Goal: Information Seeking & Learning: Find contact information

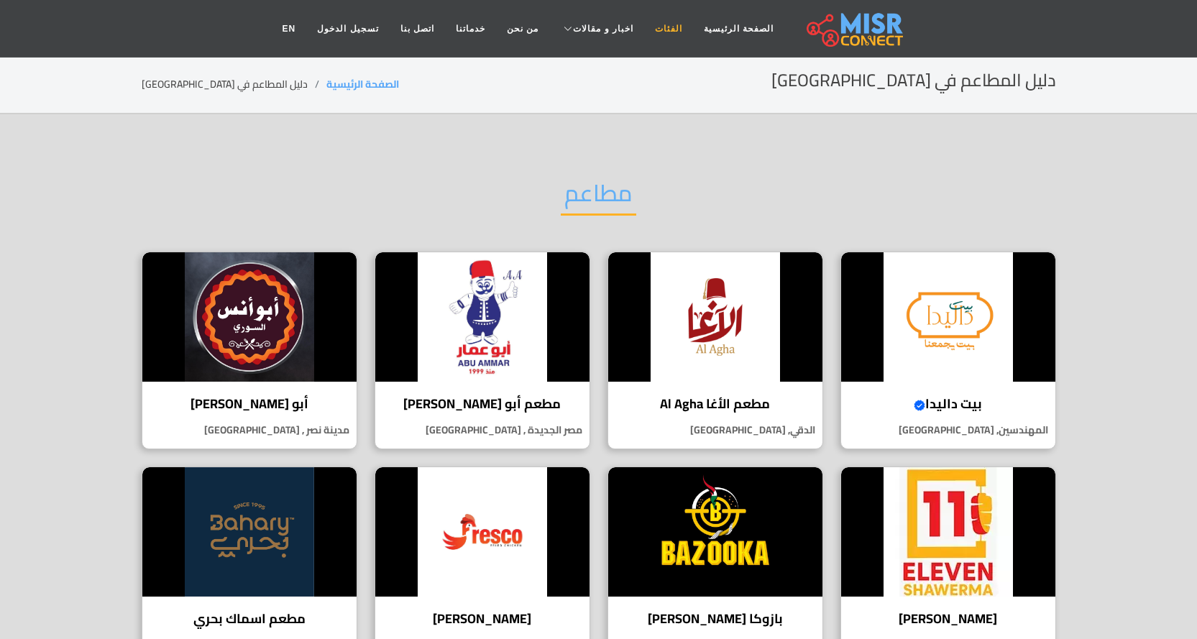
click at [657, 32] on link "الفئات" at bounding box center [668, 28] width 49 height 27
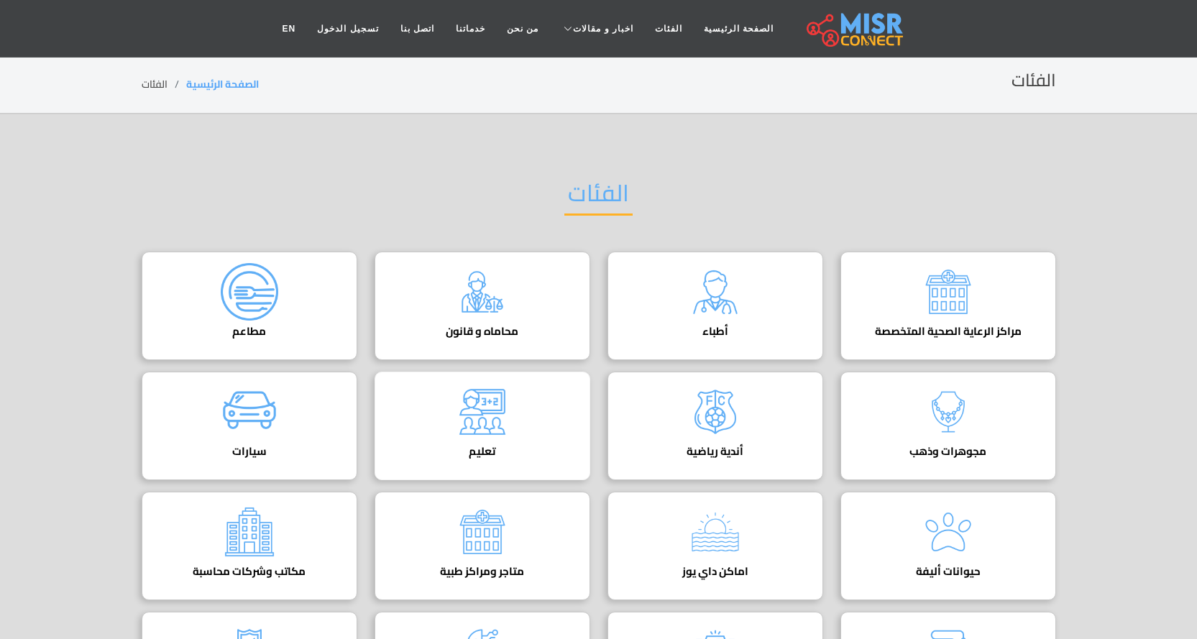
click at [481, 425] on img at bounding box center [481, 411] width 57 height 57
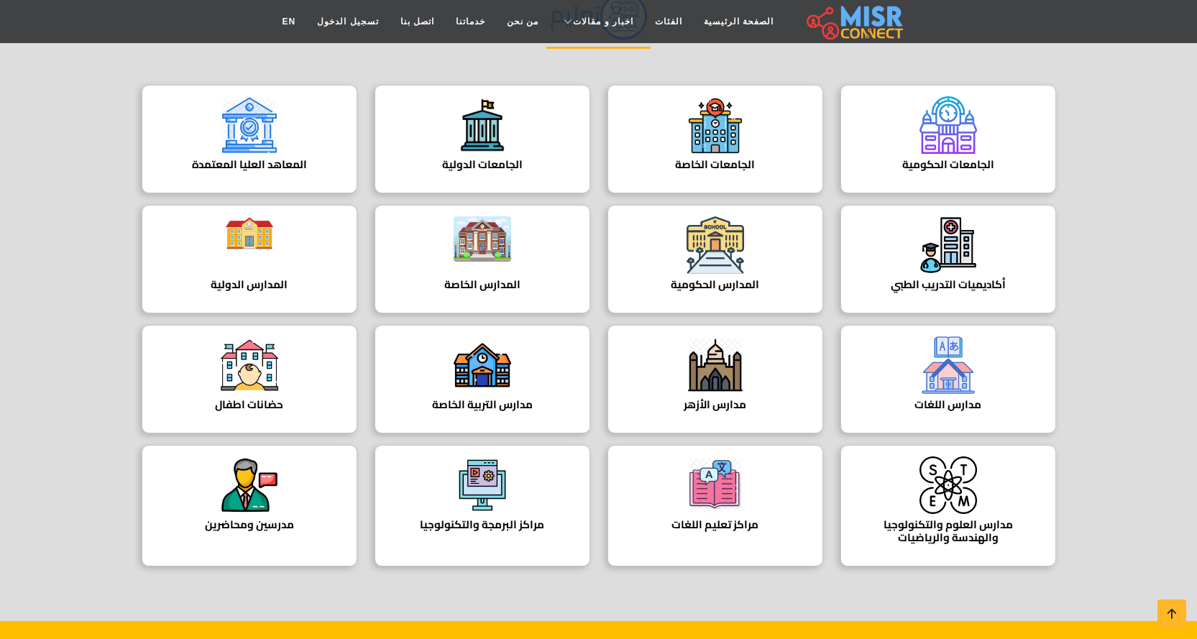
scroll to position [287, 0]
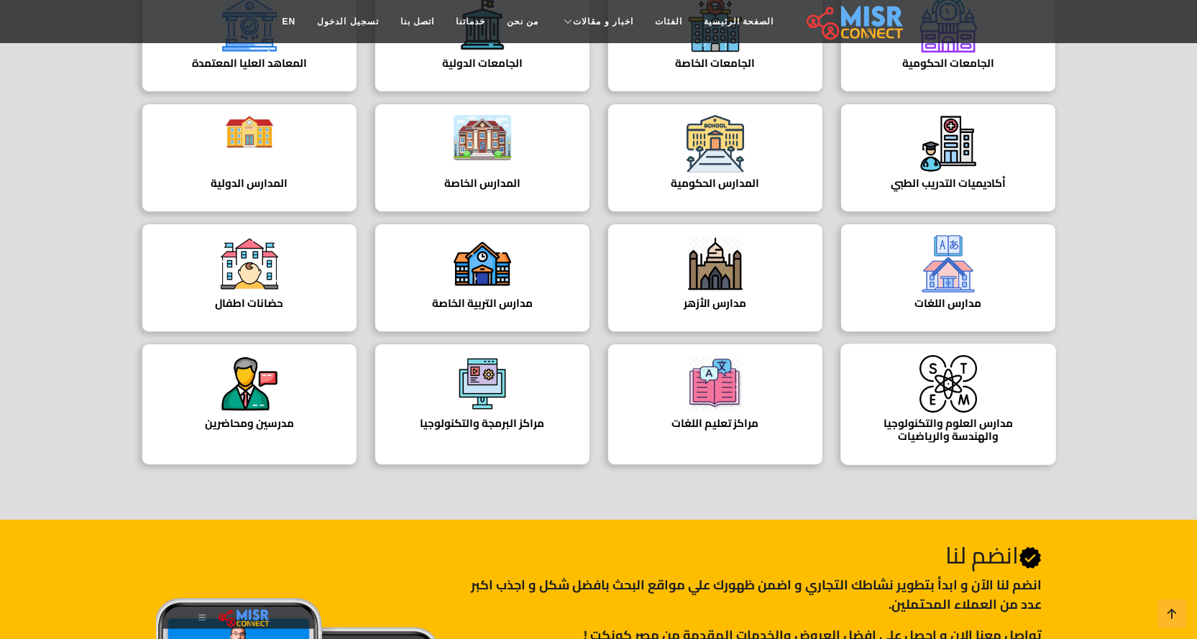
click at [908, 410] on div "مدارس العلوم والتكنولوجيا والهندسة والرياضيات دليل مدارس العلوم والتكنولوجيا وا…" at bounding box center [948, 404] width 216 height 121
click at [742, 421] on h4 "مراكز تعليم اللغات" at bounding box center [715, 423] width 171 height 13
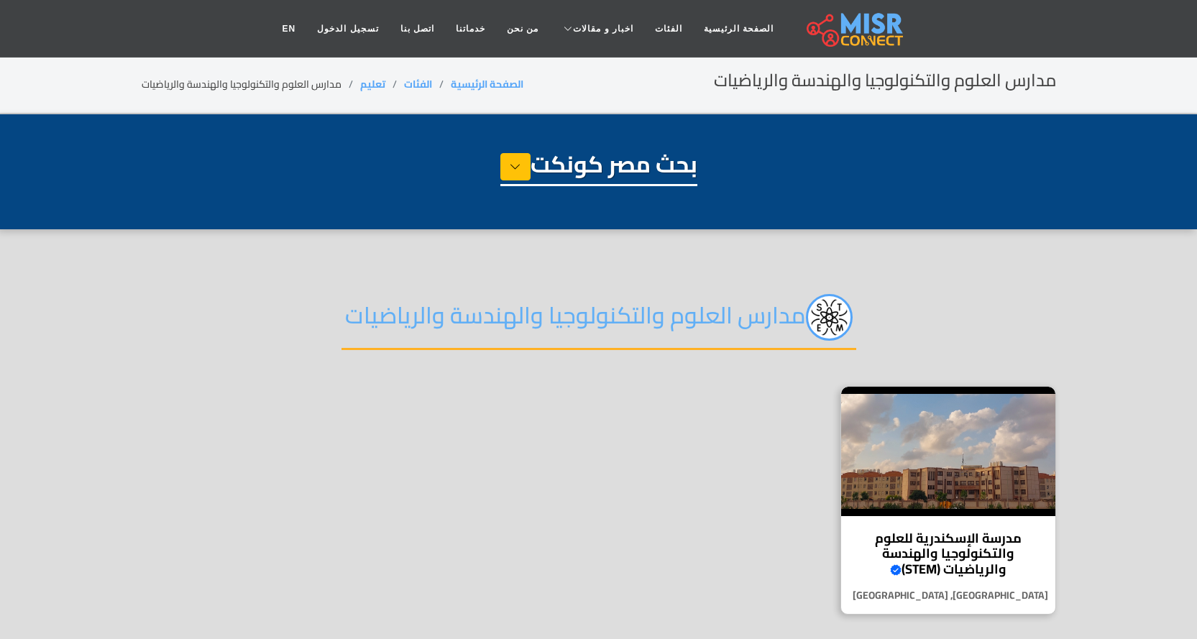
select select "*********"
select select "**********"
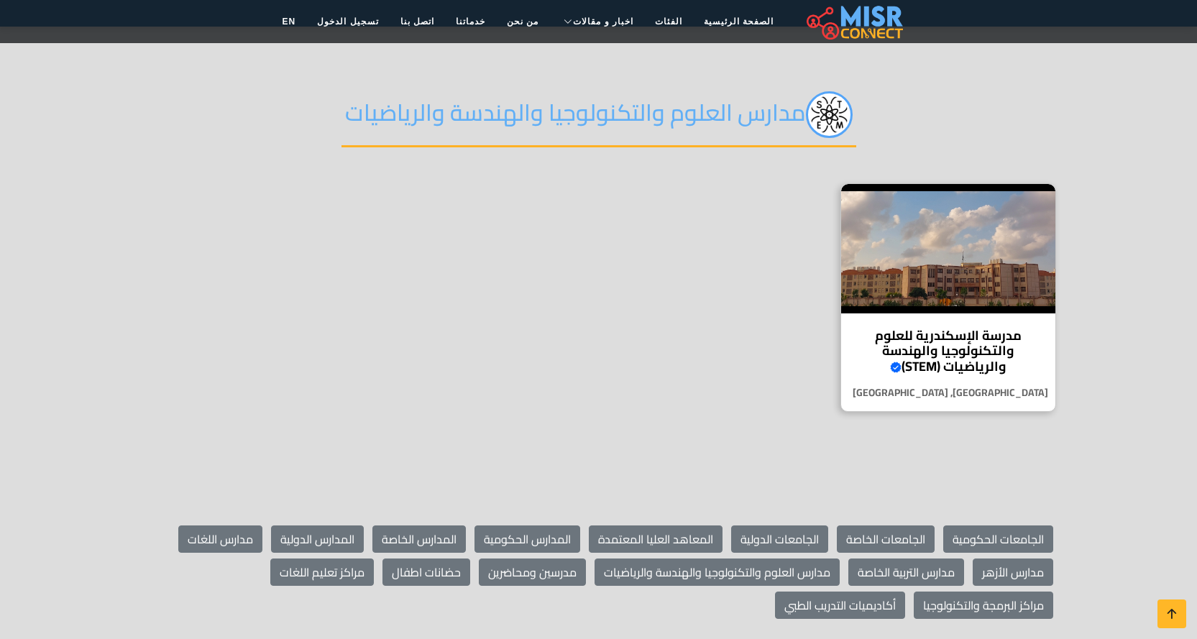
scroll to position [72, 0]
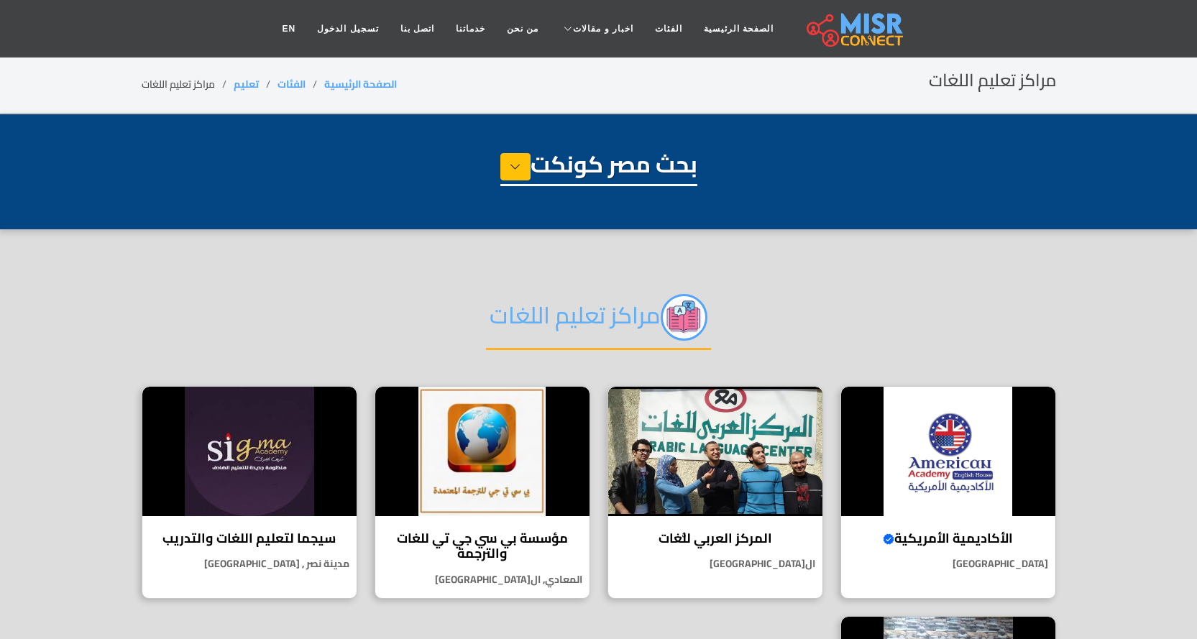
select select "*********"
select select "**********"
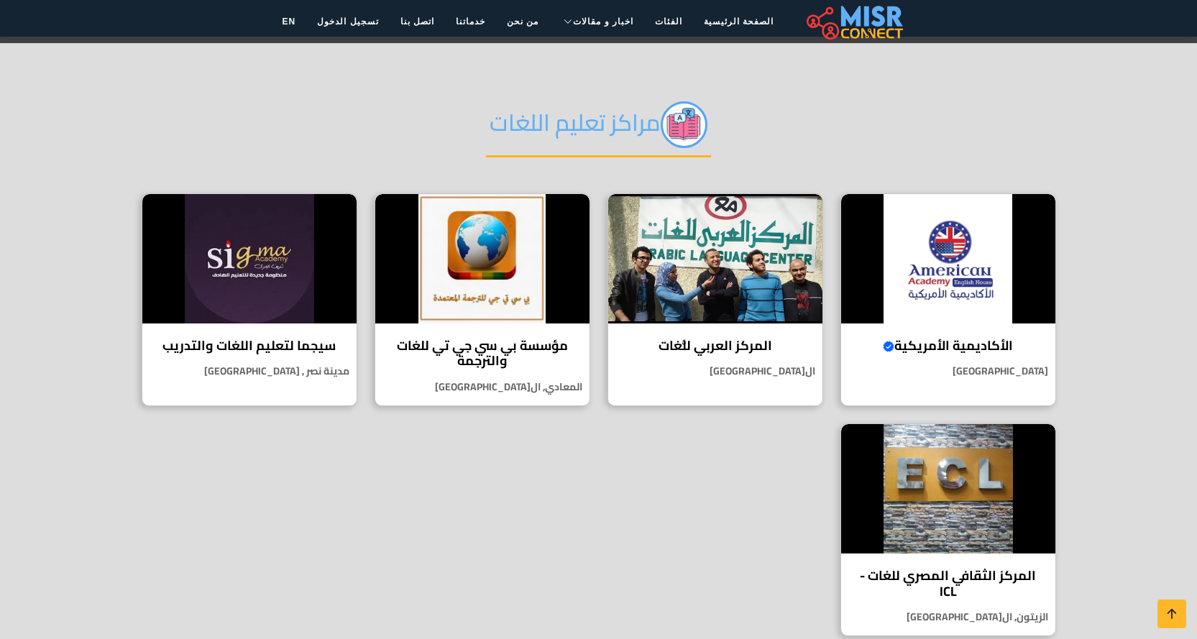
scroll to position [287, 0]
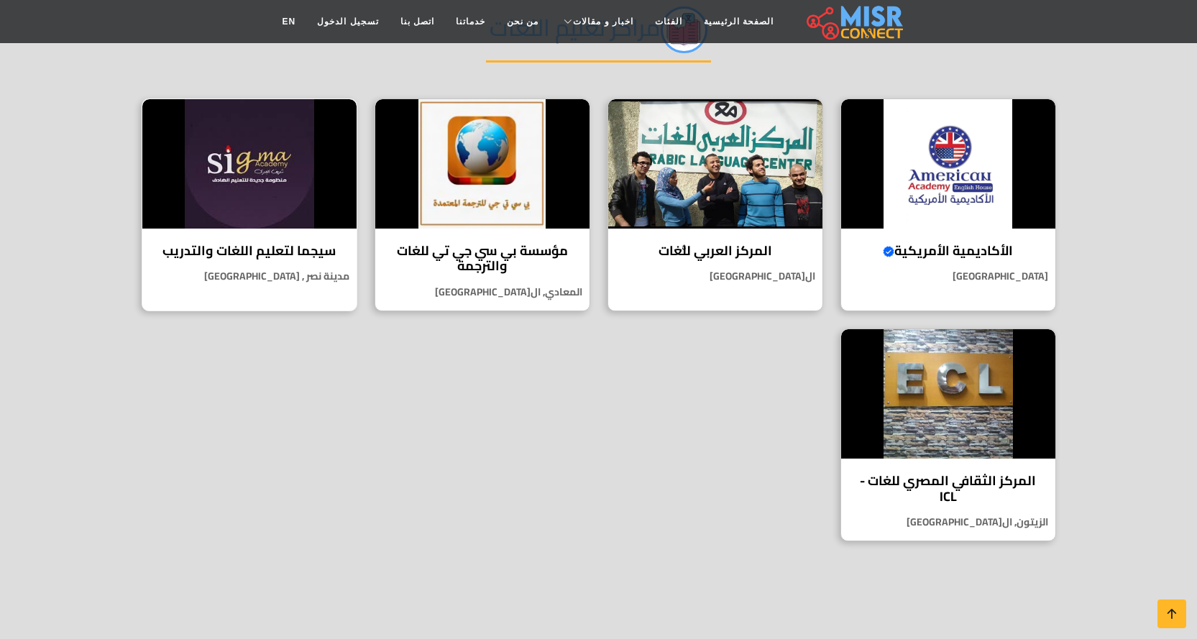
click at [265, 255] on h4 "سيجما لتعليم اللغات والتدريب" at bounding box center [249, 251] width 193 height 16
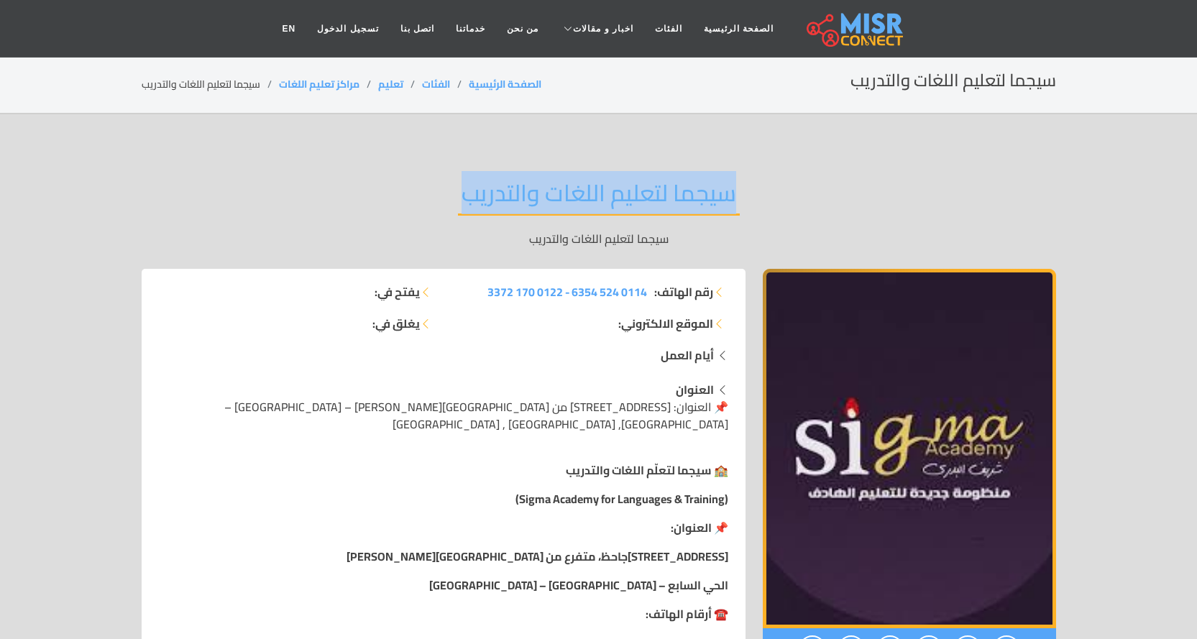
drag, startPoint x: 745, startPoint y: 192, endPoint x: 464, endPoint y: 189, distance: 280.3
click at [464, 189] on div "سيجما لتعليم اللغات والتدريب سيجما لتعليم اللغات والتدريب" at bounding box center [599, 212] width 914 height 111
copy h2 "سيجما لتعليم اللغات والتدريب"
click at [1100, 349] on section "سيجما لتعليم اللغات والتدريب سيجما لتعليم اللغات والتدريب رقم الهاتف: 0114 524 …" at bounding box center [598, 555] width 1197 height 882
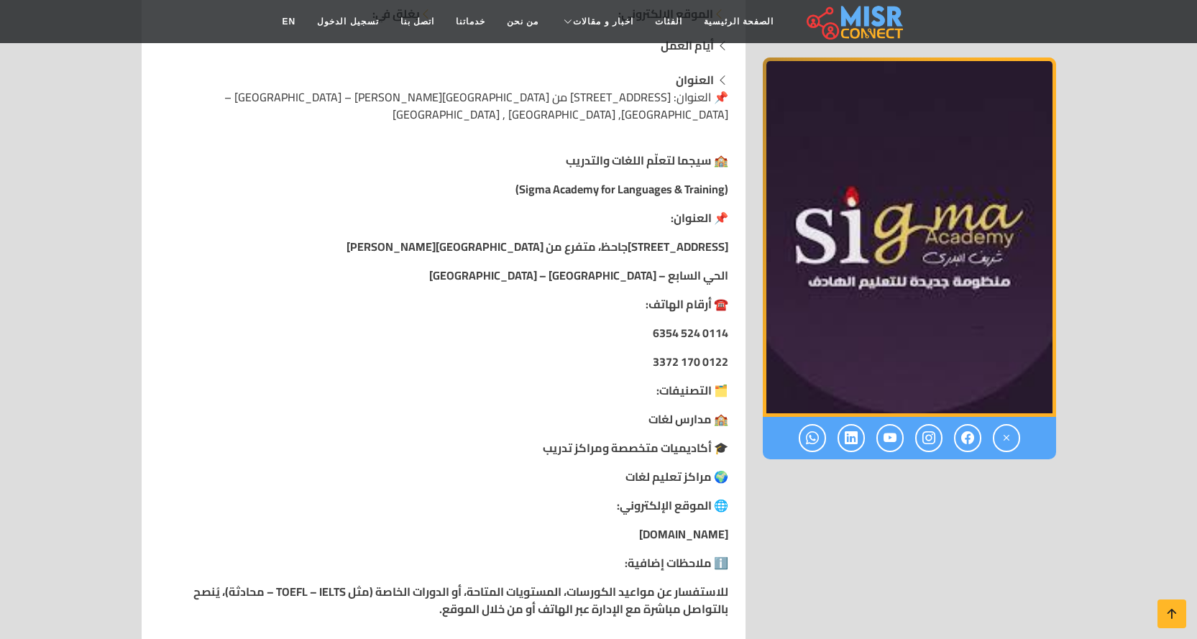
scroll to position [431, 0]
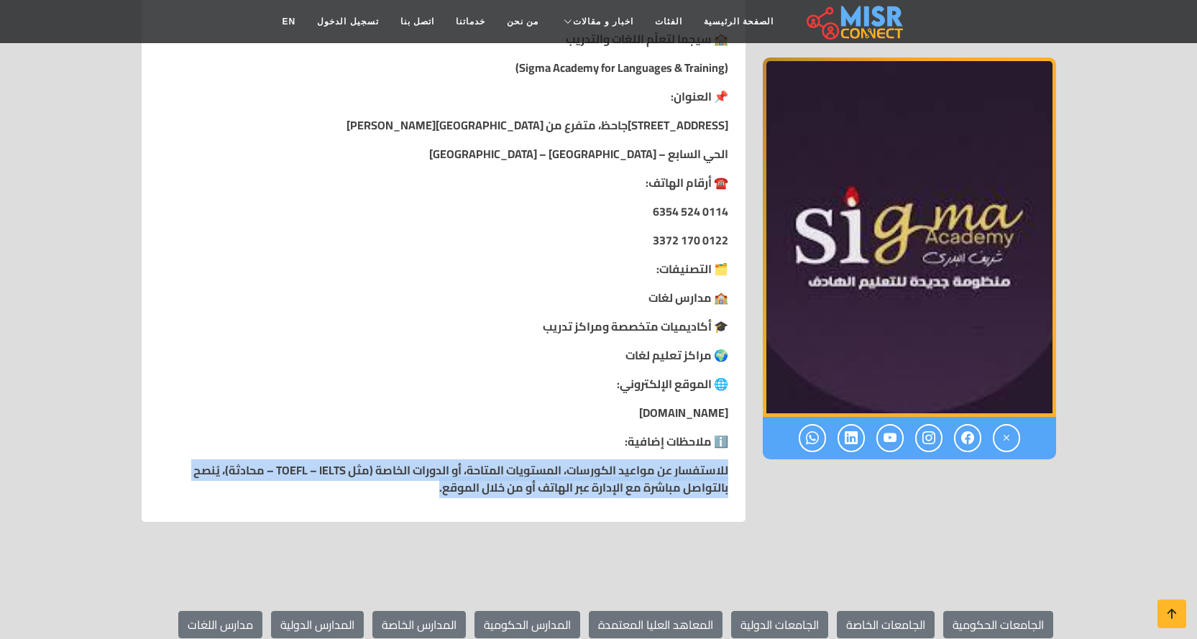
drag, startPoint x: 729, startPoint y: 448, endPoint x: 433, endPoint y: 474, distance: 297.9
click at [433, 474] on div "🏫 سيجما لتعلّم اللغات والتدريب (Sigma Academy for Languages & Training) 📌 العنو…" at bounding box center [443, 263] width 586 height 489
copy strong "للاستفسار عن مواعيد الكورسات، المستويات المتاحة، أو الدورات الخاصة (مثل TOEFL –…"
click at [867, 534] on section "سيجما لتعليم اللغات والتدريب سيجما لتعليم اللغات والتدريب رقم الهاتف: 0114 524 …" at bounding box center [598, 124] width 1197 height 882
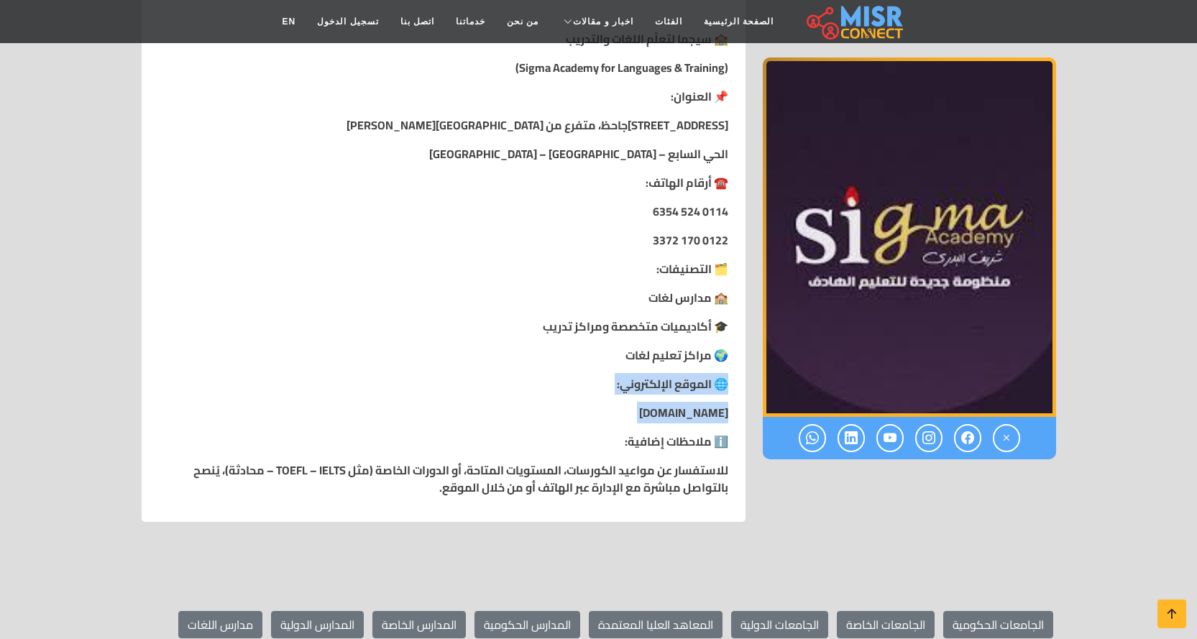
drag, startPoint x: 727, startPoint y: 365, endPoint x: 596, endPoint y: 394, distance: 134.6
click at [596, 394] on div "🏫 سيجما لتعلّم اللغات والتدريب (Sigma Academy for Languages & Training) 📌 العنو…" at bounding box center [443, 263] width 586 height 489
copy div "🌐 الموقع الإلكتروني: sigma-academy-eg.com"
click at [1042, 479] on div at bounding box center [909, 180] width 310 height 684
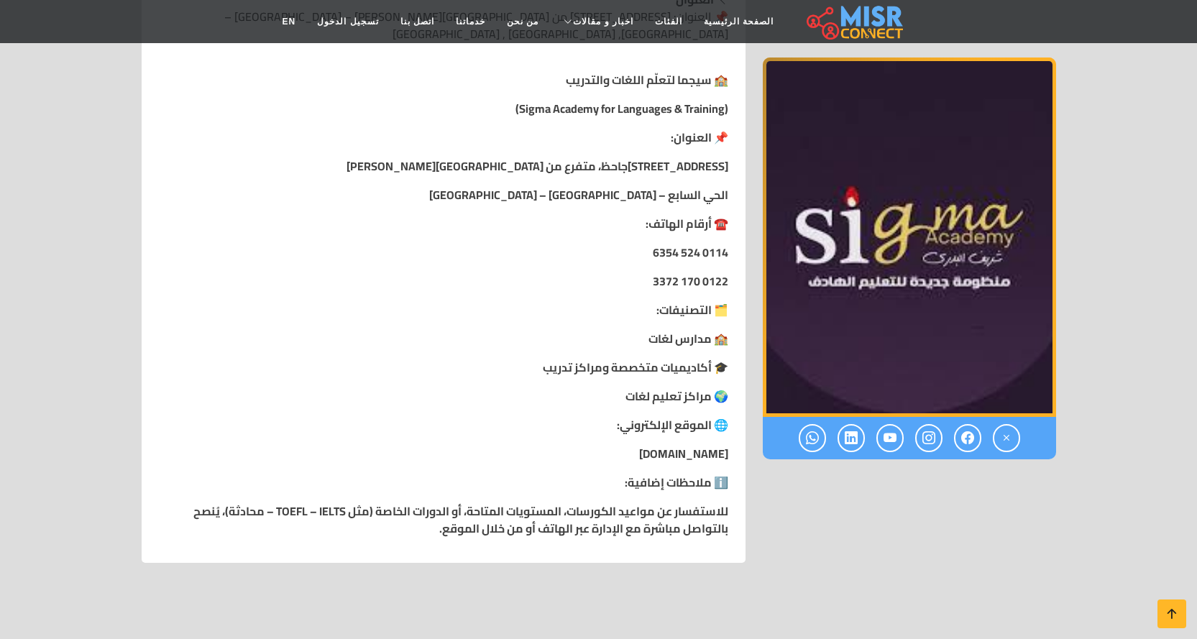
scroll to position [287, 0]
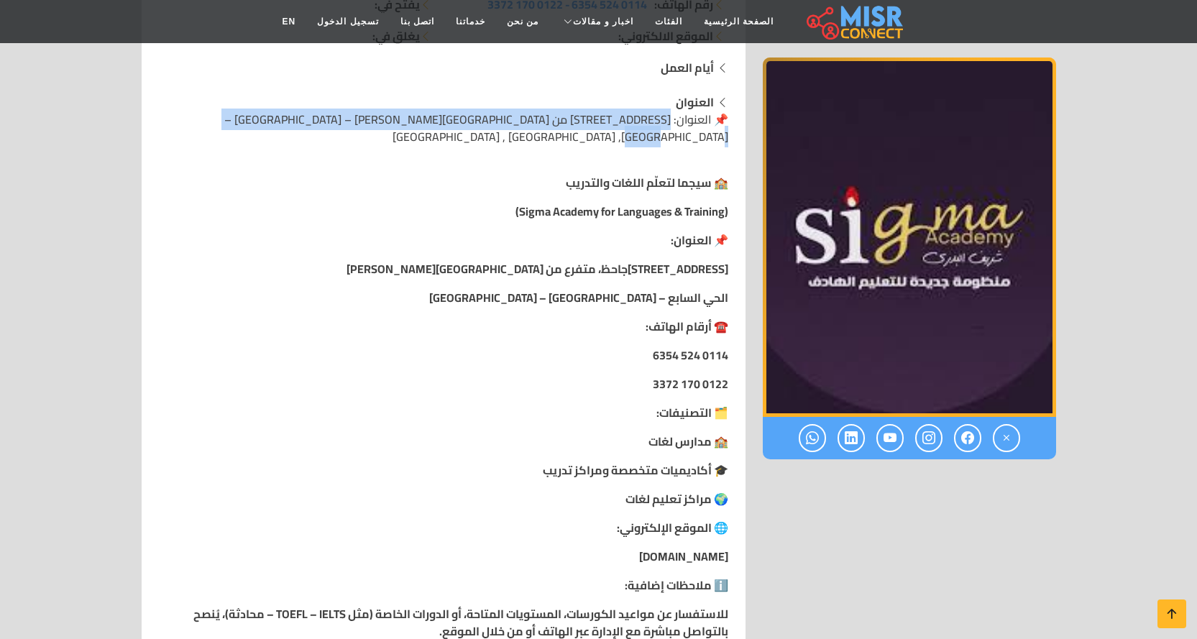
drag, startPoint x: 670, startPoint y: 119, endPoint x: 282, endPoint y: 115, distance: 387.4
click at [282, 115] on span "📌 العنوان: 20 شارع الجاحظ، متفرع من شارع عبد الله العربي الحي السابع – مدينة نص…" at bounding box center [476, 128] width 504 height 39
copy span "0 شارع الجاحظ، متفرع من شارع عبد الله العربي الحي السابع – مدينة نصر – القاهرة,"
click at [1107, 533] on section "سيجما لتعليم اللغات والتدريب سيجما لتعليم اللغات والتدريب رقم الهاتف: 0114 524 …" at bounding box center [598, 268] width 1197 height 882
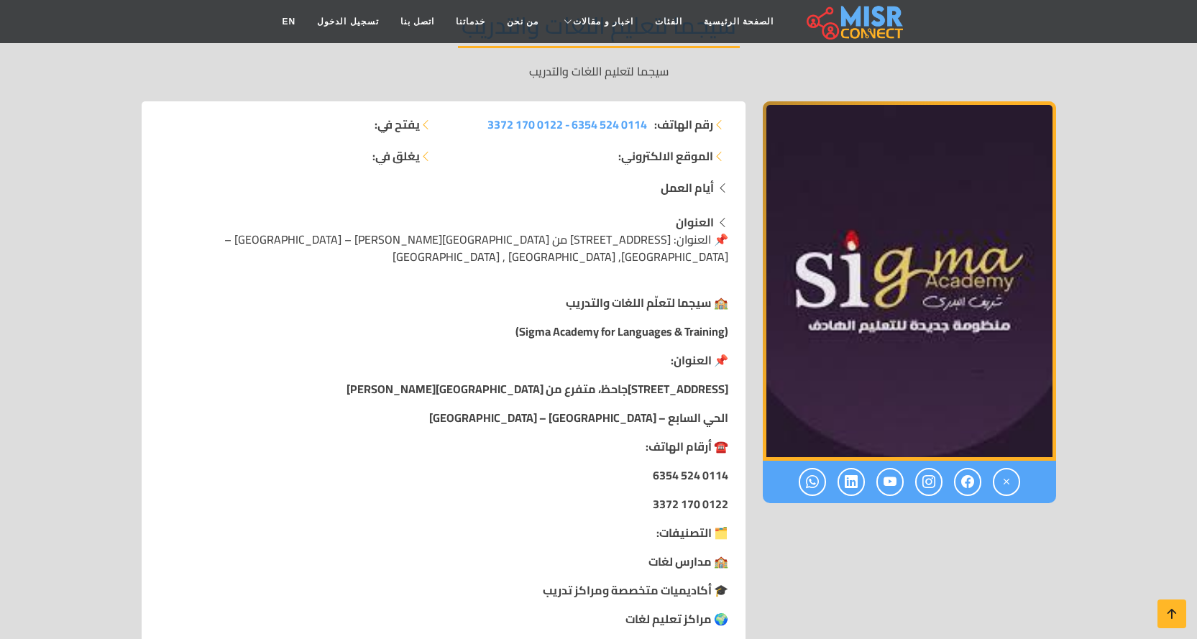
scroll to position [72, 0]
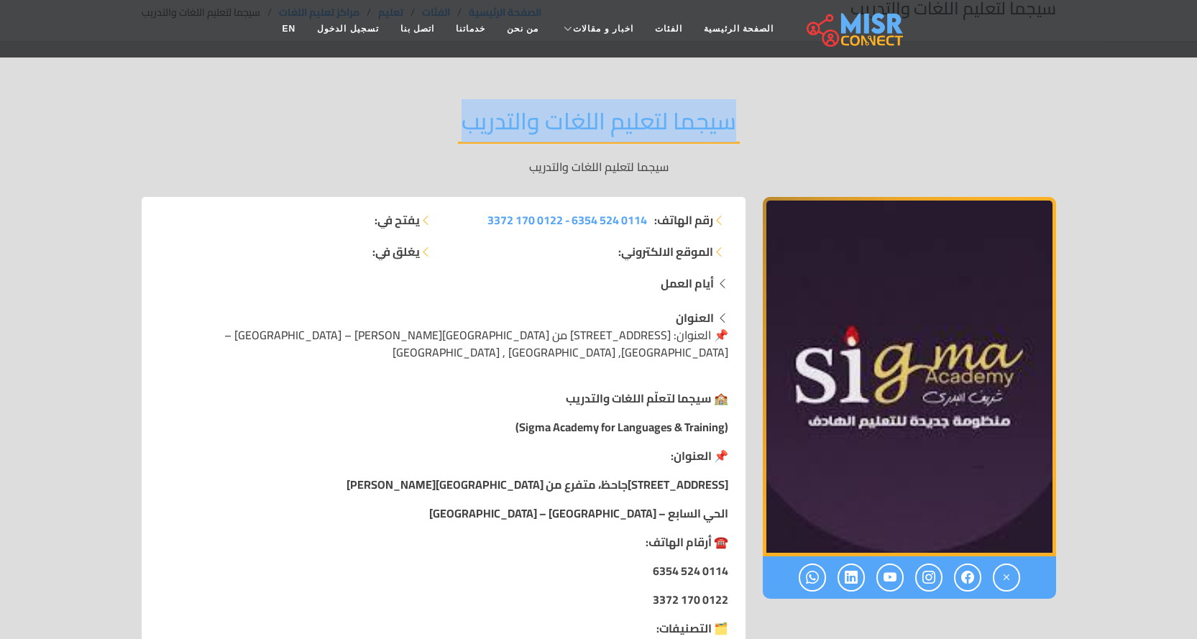
drag, startPoint x: 741, startPoint y: 121, endPoint x: 469, endPoint y: 122, distance: 272.4
click at [469, 122] on div "سيجما لتعليم اللغات والتدريب سيجما لتعليم اللغات والتدريب" at bounding box center [599, 141] width 914 height 111
copy h2 "سيجما لتعليم اللغات والتدريب"
